Goal: Navigation & Orientation: Find specific page/section

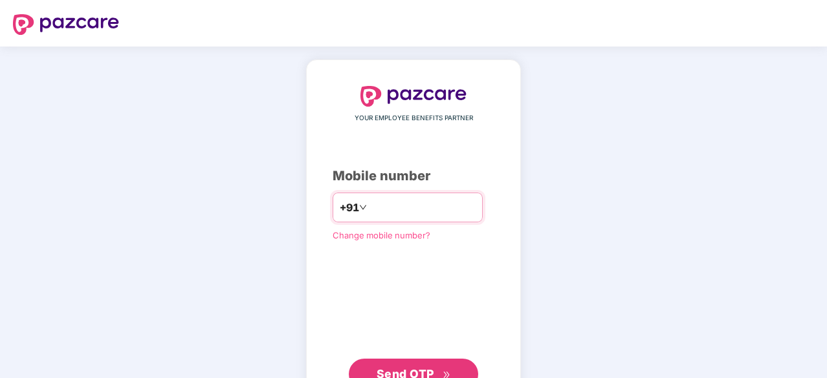
click at [436, 205] on input "number" at bounding box center [422, 207] width 106 height 21
type input "**********"
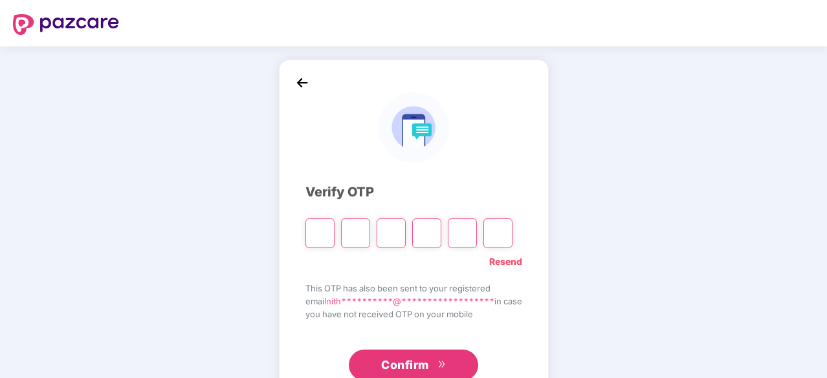
type input "*"
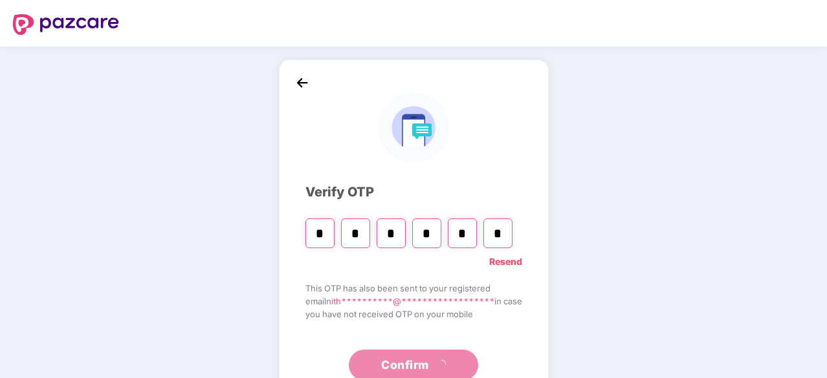
type input "*"
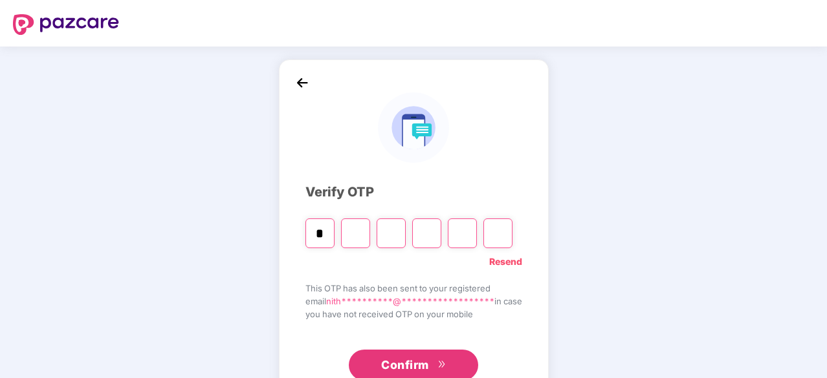
type input "*"
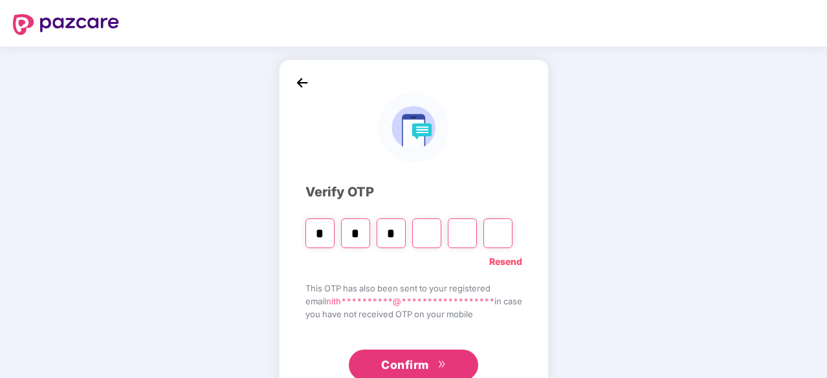
type input "*"
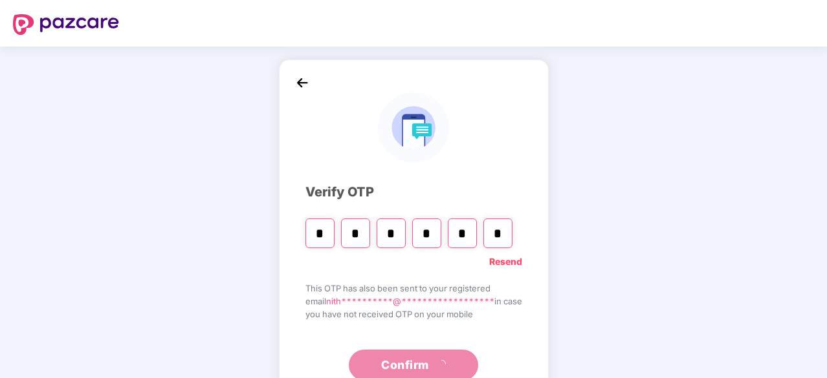
type input "*"
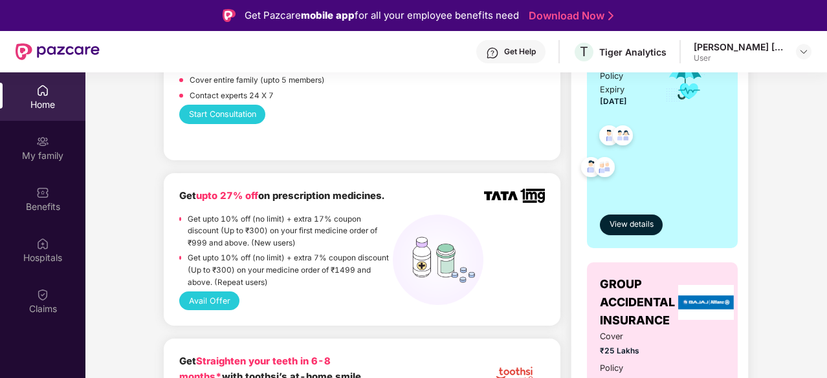
scroll to position [453, 0]
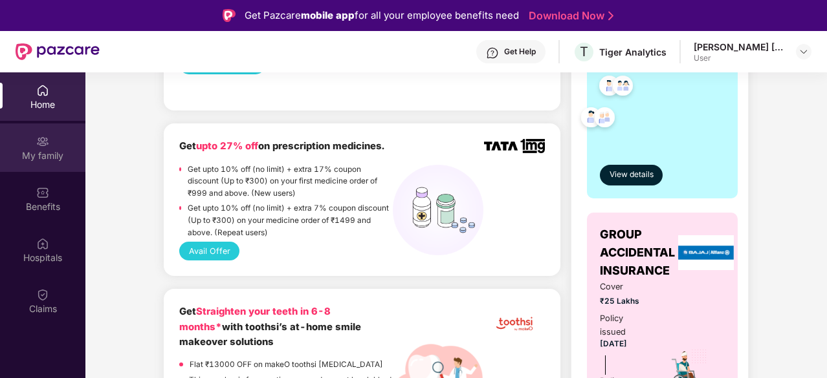
click at [57, 164] on div "My family" at bounding box center [42, 148] width 85 height 49
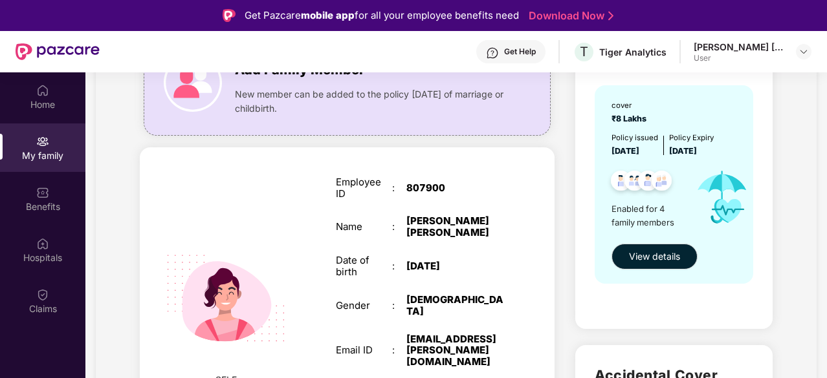
scroll to position [65, 0]
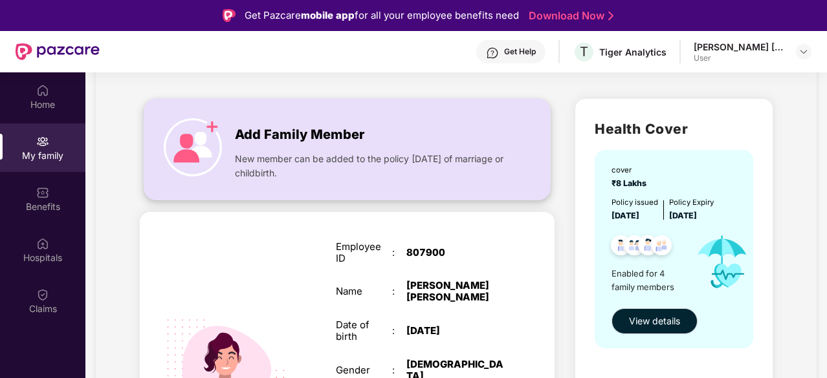
click at [319, 163] on span "New member can be added to the policy [DATE] of marriage or childbirth." at bounding box center [372, 166] width 275 height 28
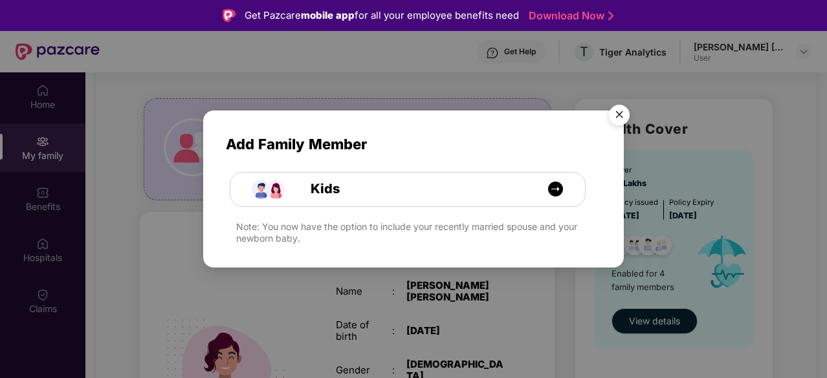
click at [614, 112] on img "Close" at bounding box center [619, 117] width 36 height 36
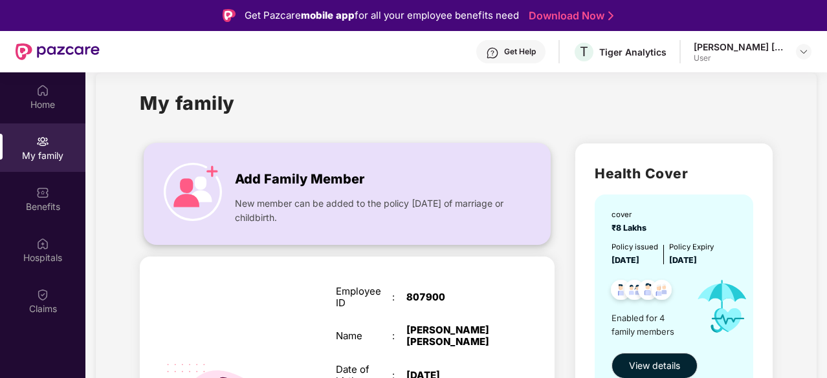
scroll to position [0, 0]
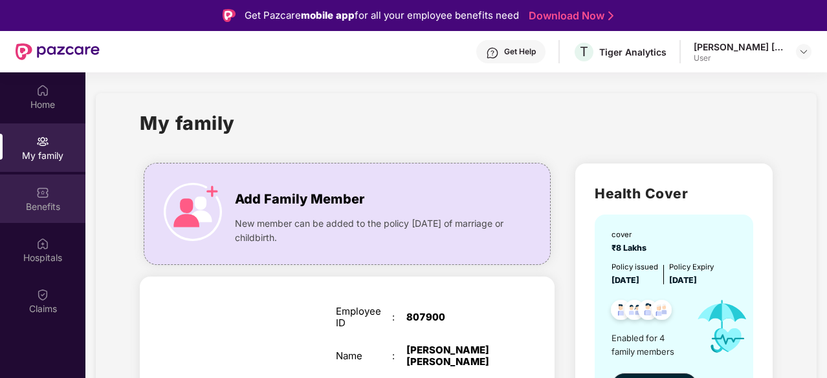
click at [43, 204] on div "Benefits" at bounding box center [42, 207] width 85 height 13
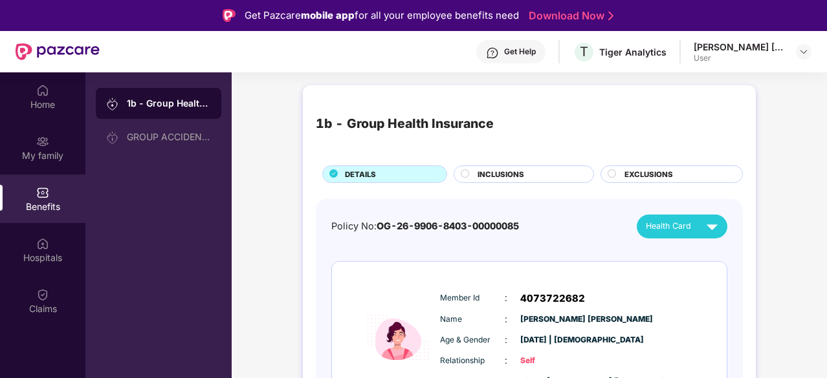
click at [520, 42] on div "Get Help" at bounding box center [510, 51] width 69 height 23
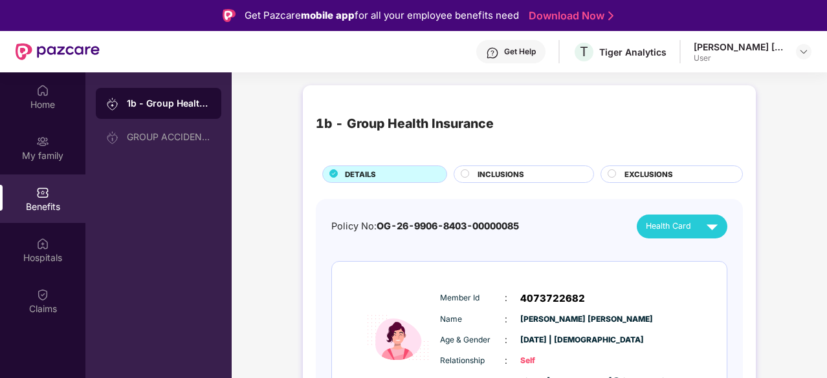
click at [0, 329] on div "Home My family Benefits Hospitals Claims" at bounding box center [42, 261] width 85 height 378
click at [63, 142] on div "My family" at bounding box center [42, 148] width 85 height 49
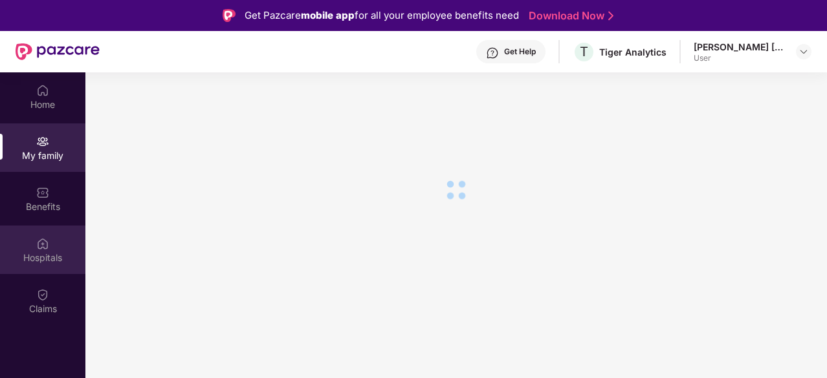
click at [49, 265] on div "Hospitals" at bounding box center [42, 250] width 85 height 49
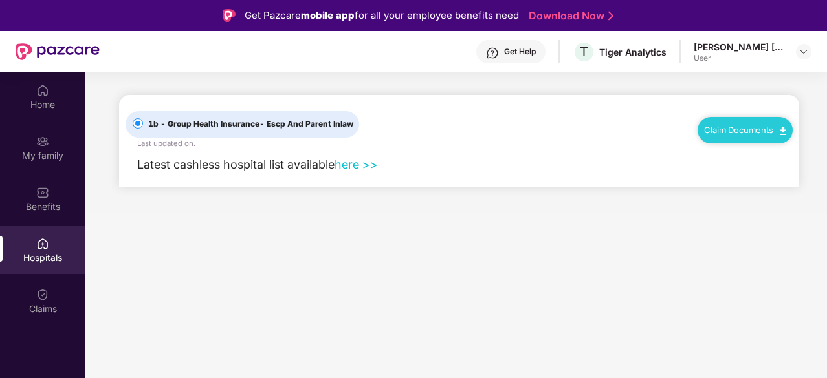
click at [343, 170] on link "here >>" at bounding box center [355, 165] width 43 height 14
